Goal: Use online tool/utility: Use online tool/utility

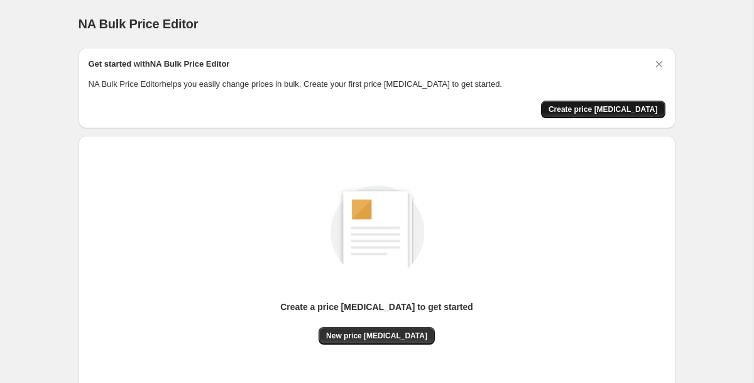
click at [578, 110] on span "Create price [MEDICAL_DATA]" at bounding box center [602, 109] width 109 height 10
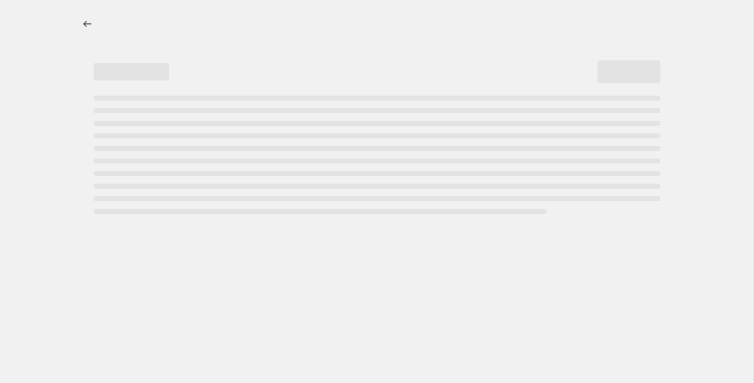
select select "percentage"
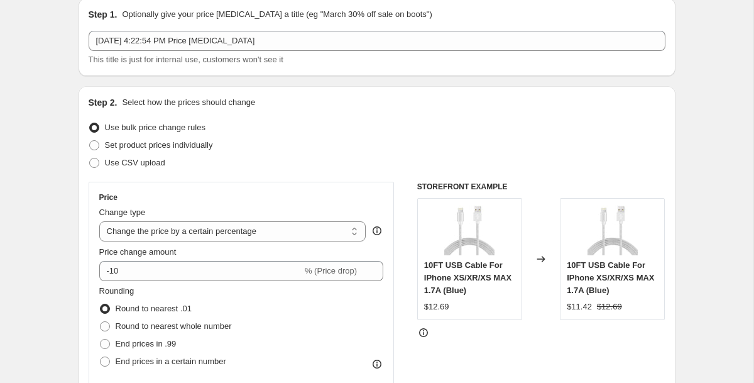
scroll to position [53, 0]
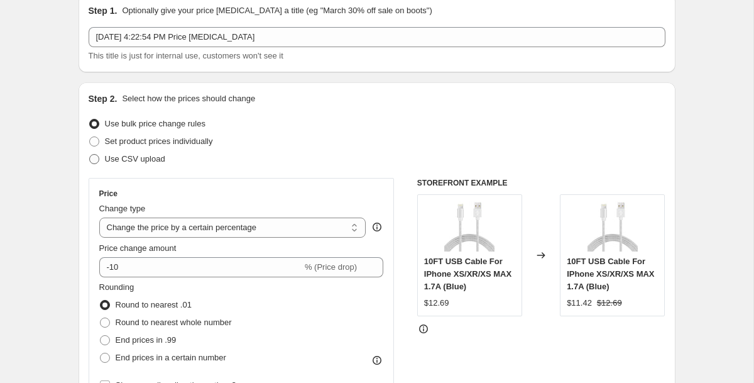
click at [149, 159] on span "Use CSV upload" at bounding box center [135, 158] width 60 height 9
click at [90, 155] on input "Use CSV upload" at bounding box center [89, 154] width 1 height 1
radio input "true"
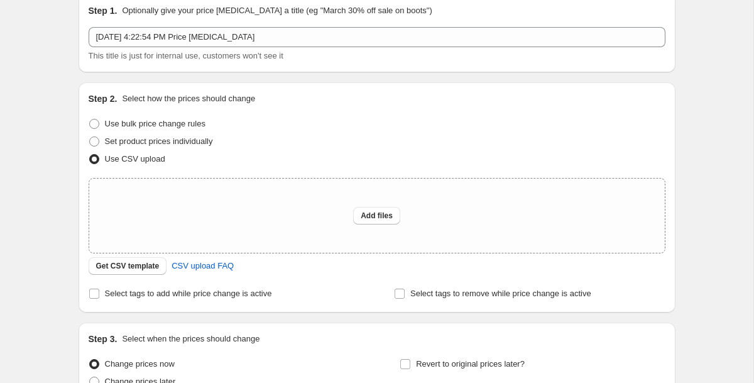
click at [112, 162] on span "Use CSV upload" at bounding box center [135, 158] width 60 height 9
click at [90, 155] on input "Use CSV upload" at bounding box center [89, 154] width 1 height 1
click at [114, 129] on span "Use bulk price change rules" at bounding box center [155, 123] width 101 height 13
click at [90, 119] on input "Use bulk price change rules" at bounding box center [89, 119] width 1 height 1
radio input "true"
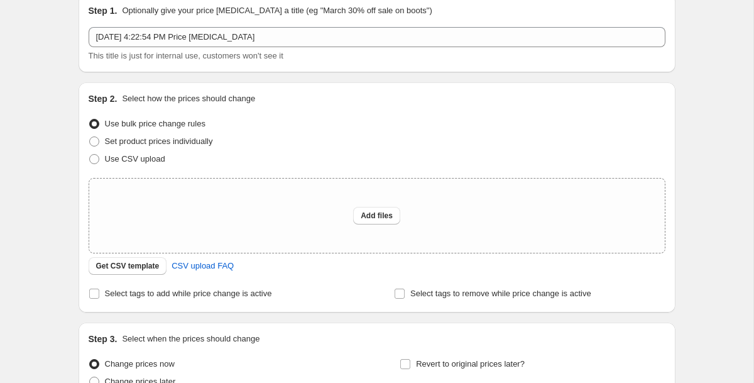
select select "percentage"
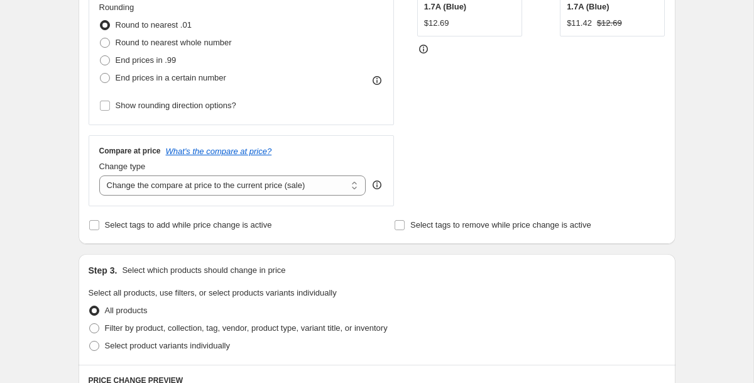
scroll to position [0, 0]
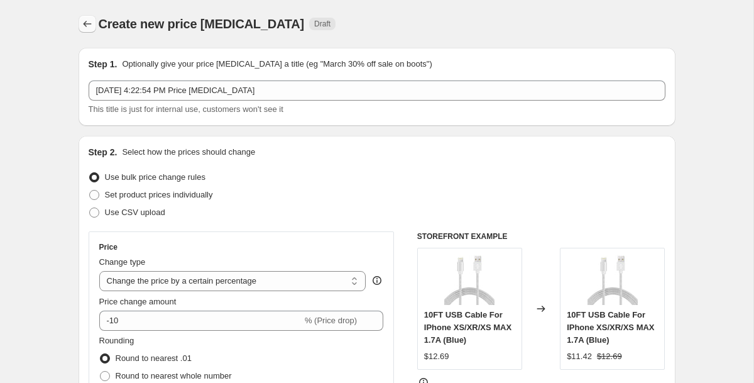
click at [83, 26] on icon "Price change jobs" at bounding box center [87, 24] width 13 height 13
